Goal: Task Accomplishment & Management: Manage account settings

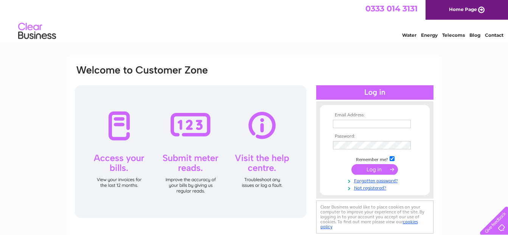
click at [342, 124] on input "text" at bounding box center [372, 124] width 78 height 8
type input "[PERSON_NAME][EMAIL_ADDRESS][PERSON_NAME][DOMAIN_NAME]"
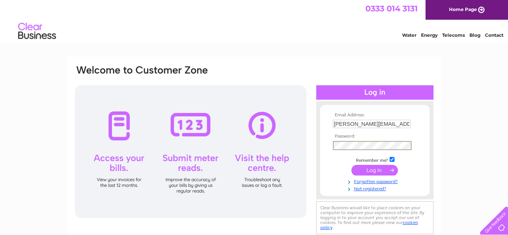
click at [383, 168] on input "submit" at bounding box center [374, 170] width 47 height 11
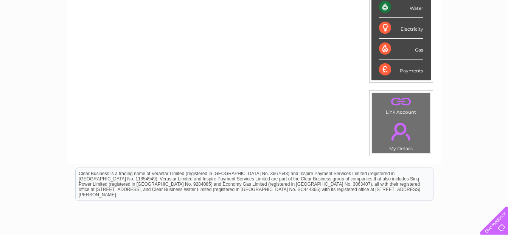
scroll to position [227, 0]
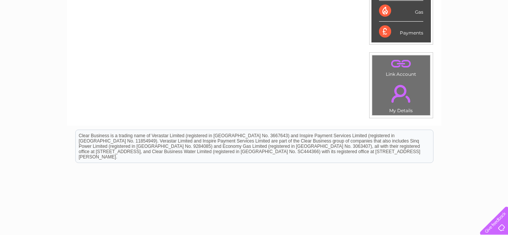
click at [402, 93] on link "." at bounding box center [401, 93] width 54 height 26
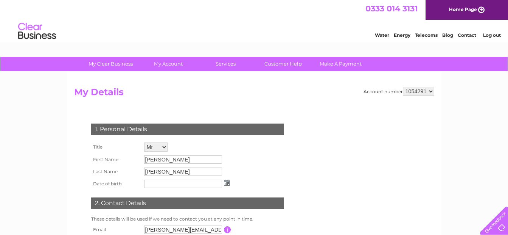
drag, startPoint x: 312, startPoint y: 64, endPoint x: 296, endPoint y: 106, distance: 44.9
click at [296, 106] on form "Account number 1054291 My Details 1. Personal Details Title Mr Mrs Ms Miss Dr R…" at bounding box center [254, 190] width 360 height 207
